Goal: Task Accomplishment & Management: Complete application form

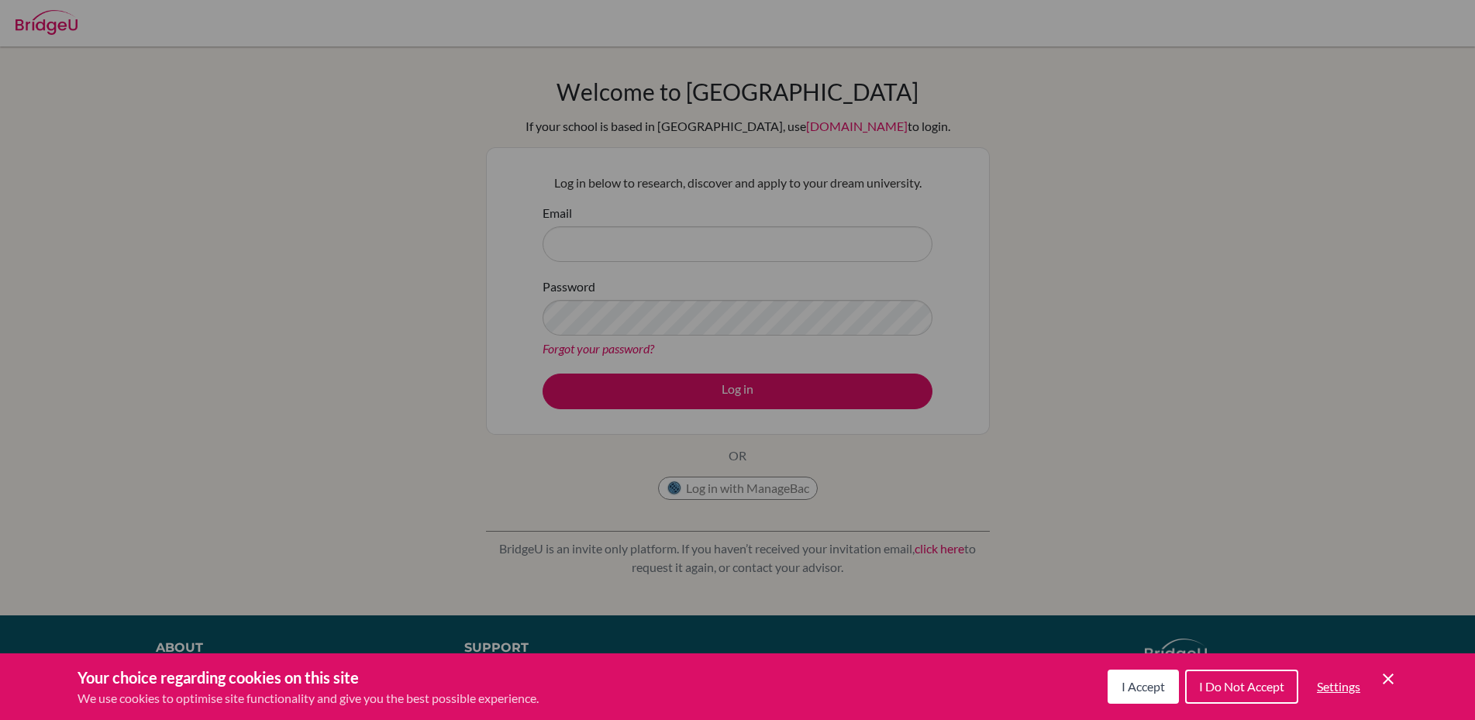
click at [1153, 681] on span "I Accept" at bounding box center [1143, 686] width 43 height 15
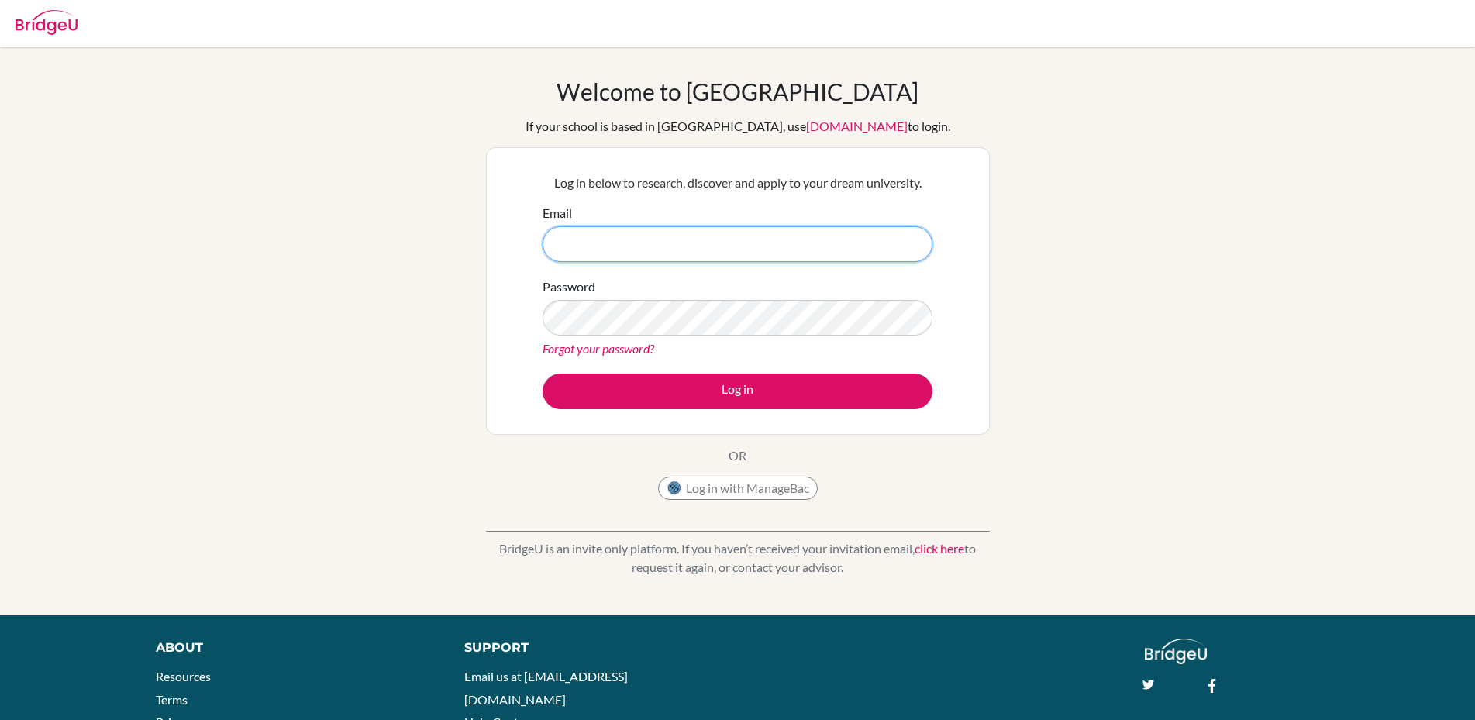
click at [592, 239] on input "Email" at bounding box center [738, 244] width 390 height 36
type input "[EMAIL_ADDRESS][DOMAIN_NAME]"
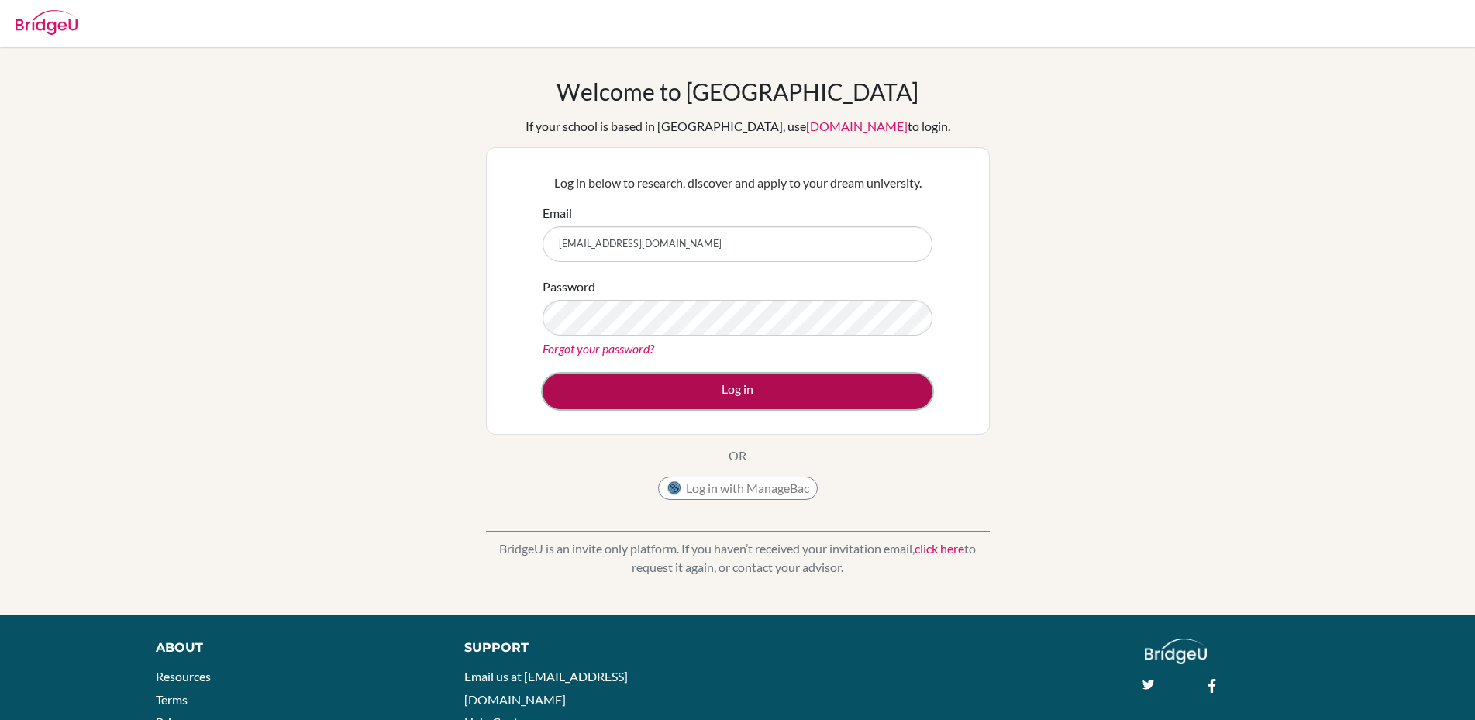
click at [678, 397] on button "Log in" at bounding box center [738, 392] width 390 height 36
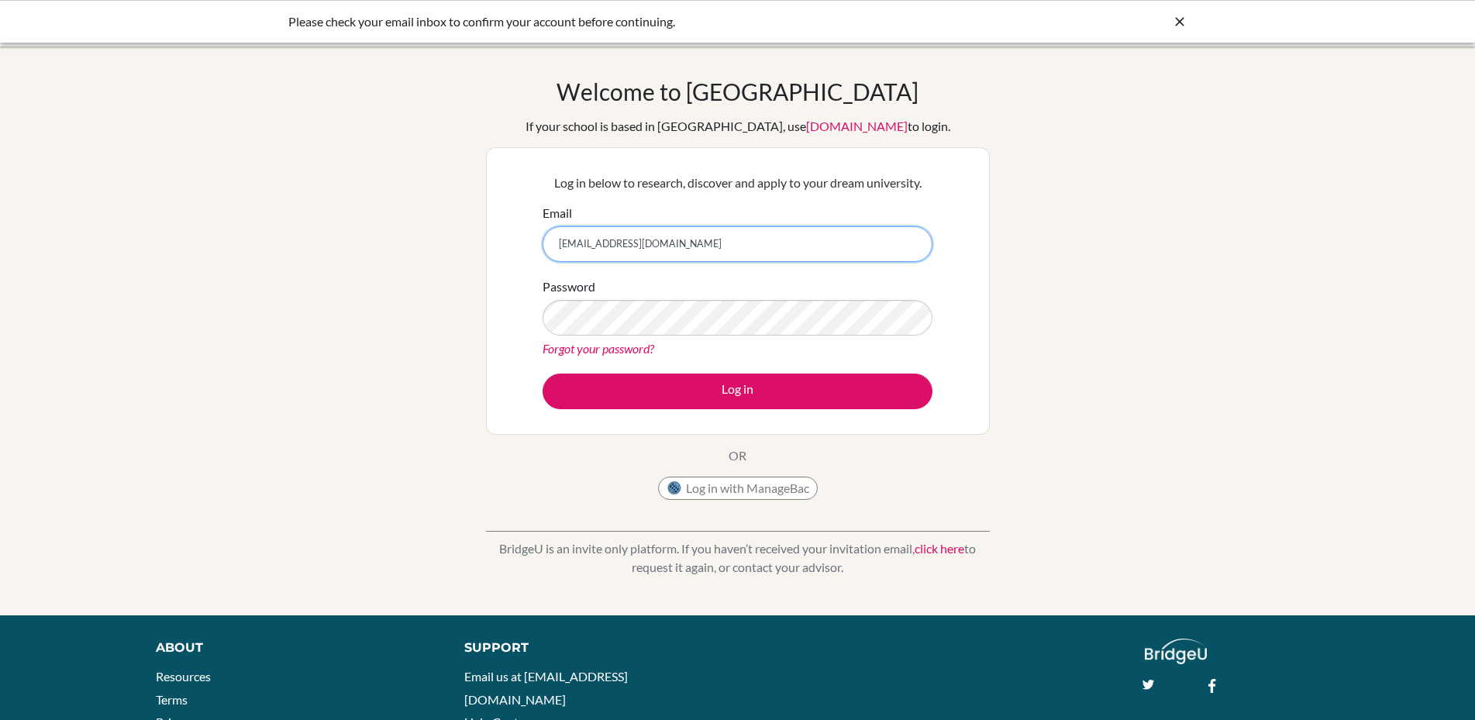
click at [630, 248] on input "[EMAIL_ADDRESS][DOMAIN_NAME]" at bounding box center [738, 244] width 390 height 36
click at [757, 485] on button "Log in with ManageBac" at bounding box center [738, 488] width 160 height 23
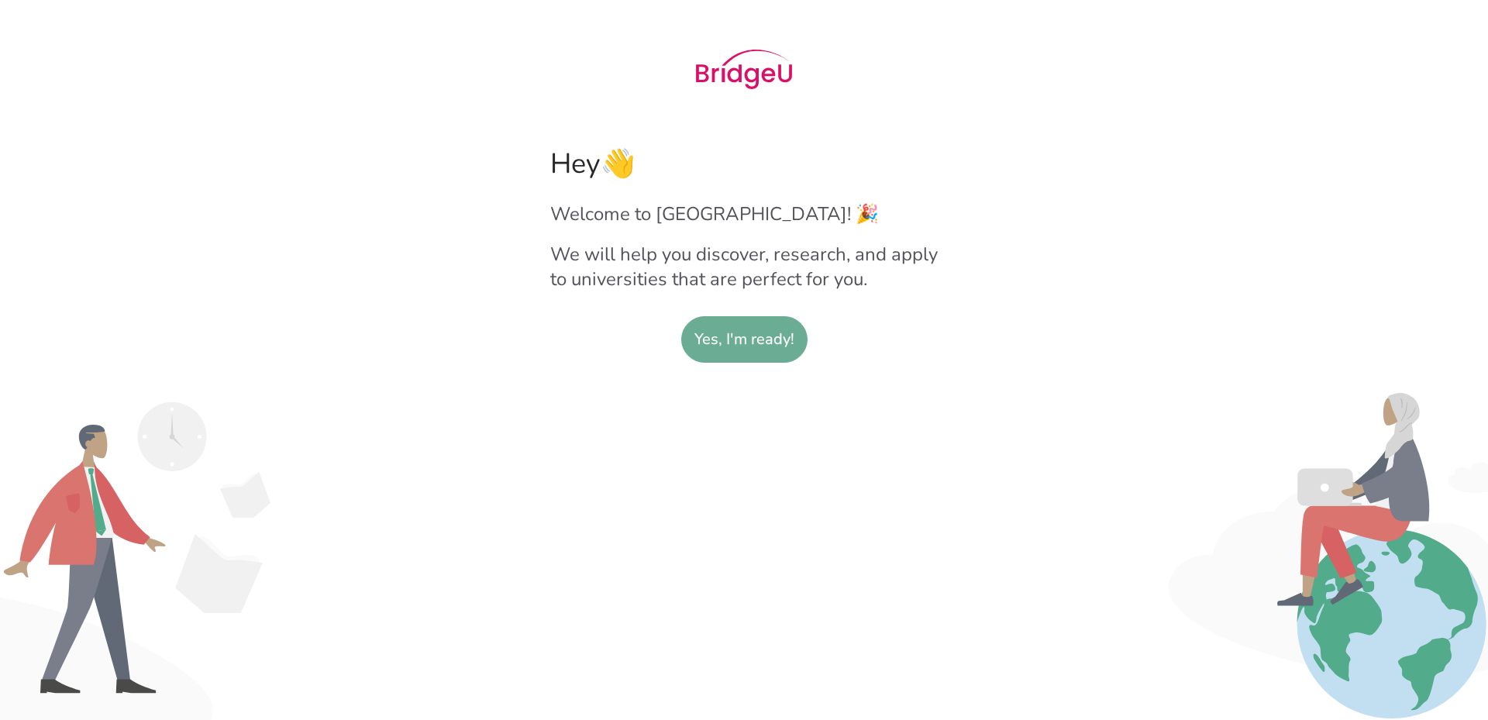
click at [736, 360] on slot "Yes, I'm ready!" at bounding box center [745, 339] width 100 height 45
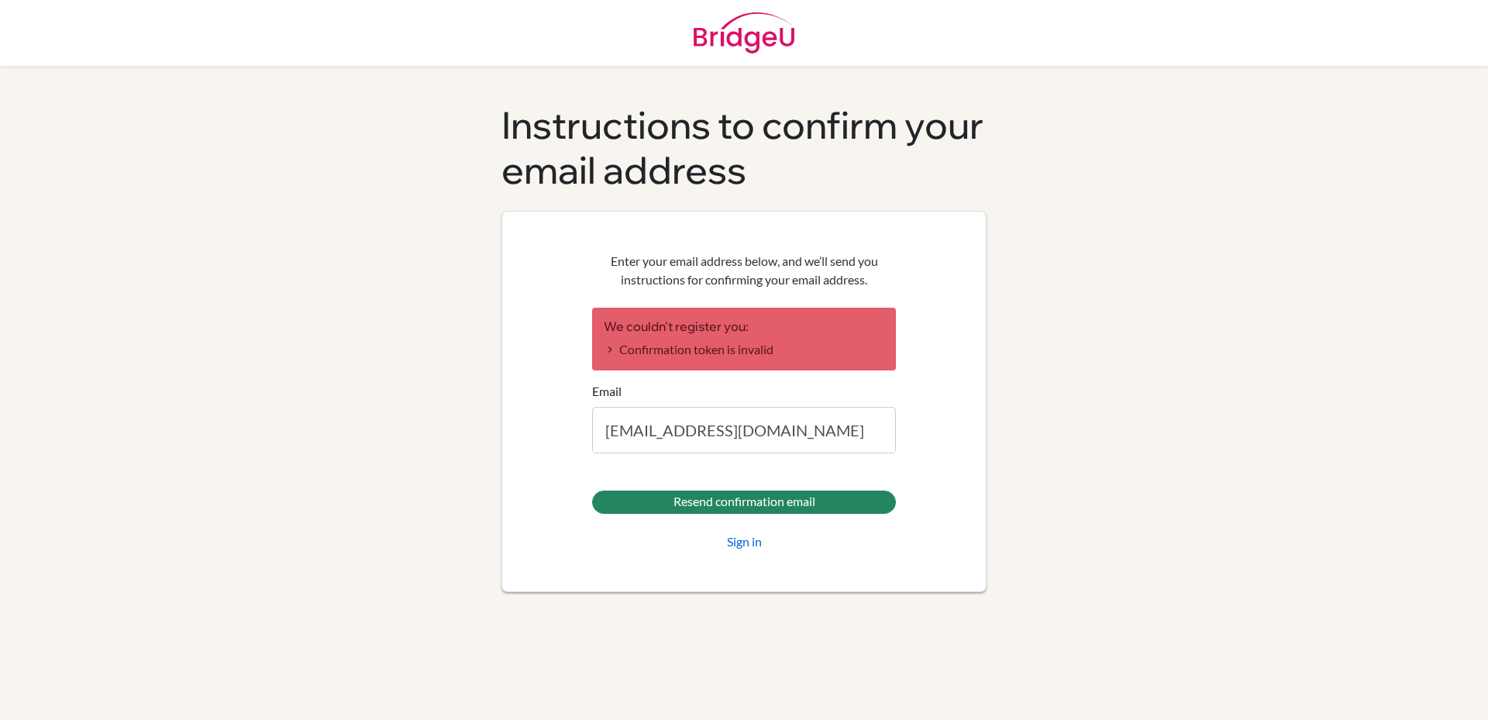
type input "[EMAIL_ADDRESS][DOMAIN_NAME]"
click at [592, 491] on input "Resend confirmation email" at bounding box center [744, 502] width 304 height 23
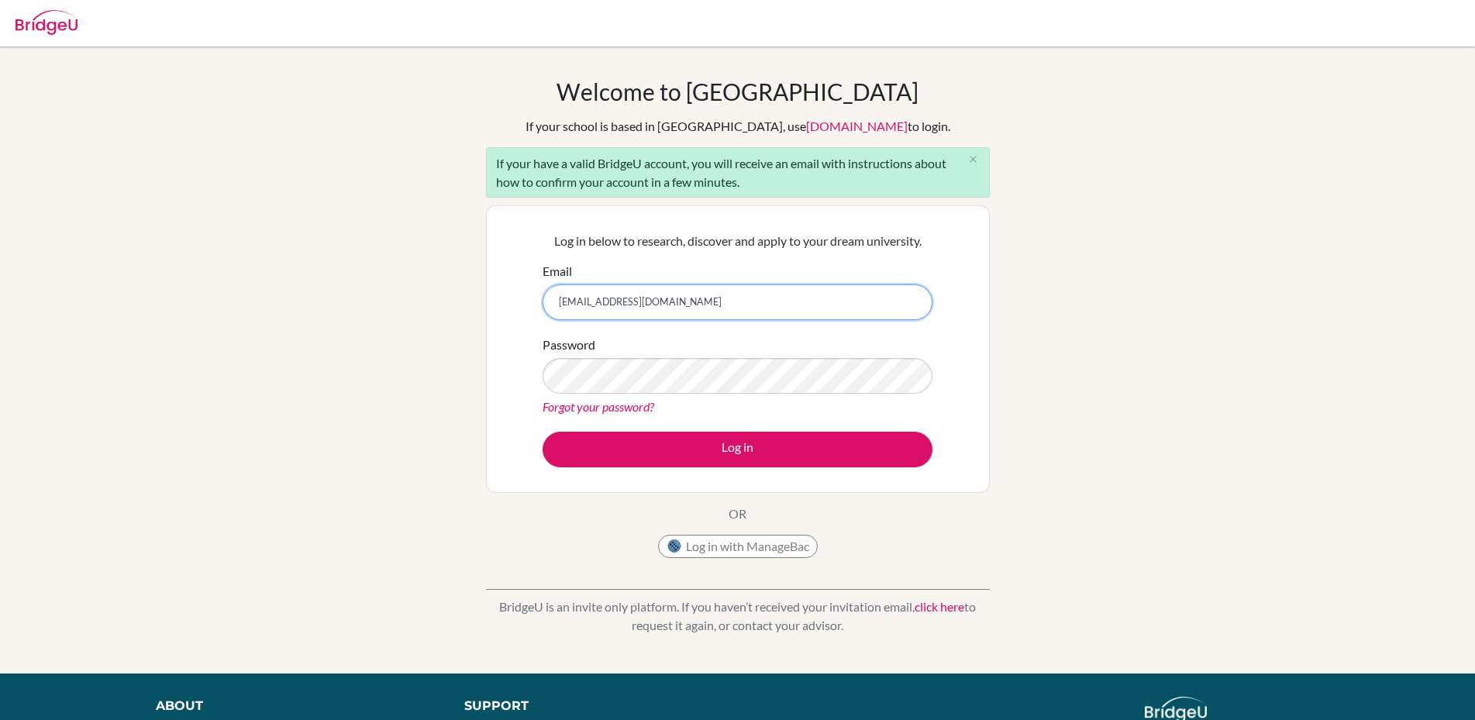
type input "[EMAIL_ADDRESS][DOMAIN_NAME]"
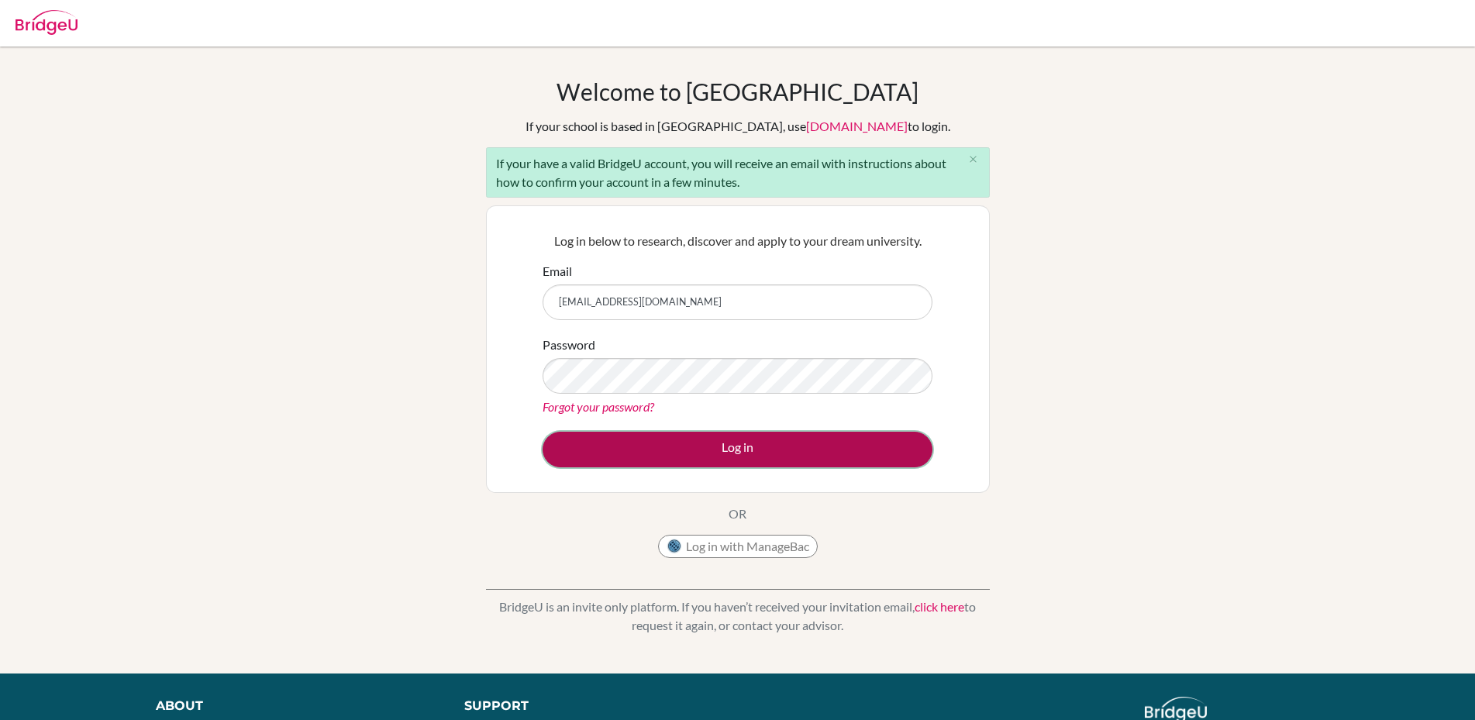
click at [704, 449] on button "Log in" at bounding box center [738, 450] width 390 height 36
